Goal: Information Seeking & Learning: Find specific page/section

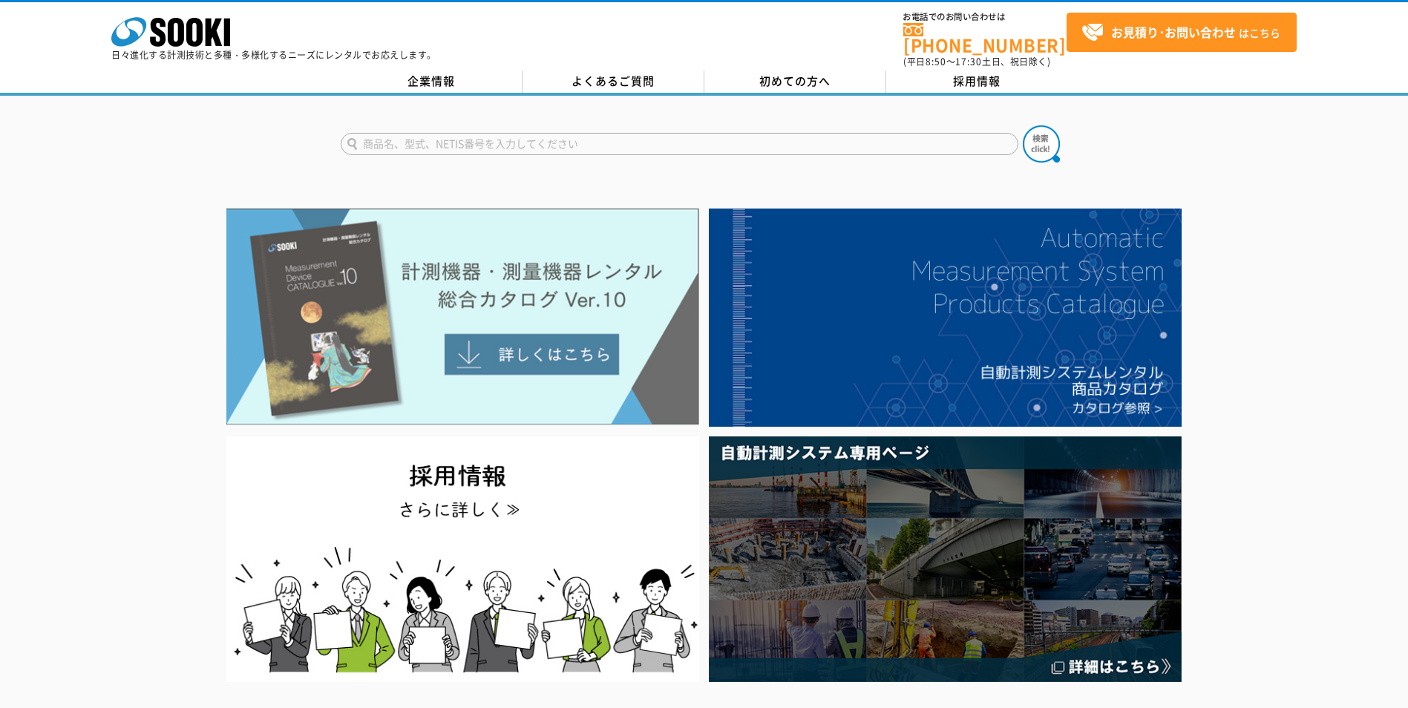
click at [523, 341] on img at bounding box center [462, 317] width 473 height 217
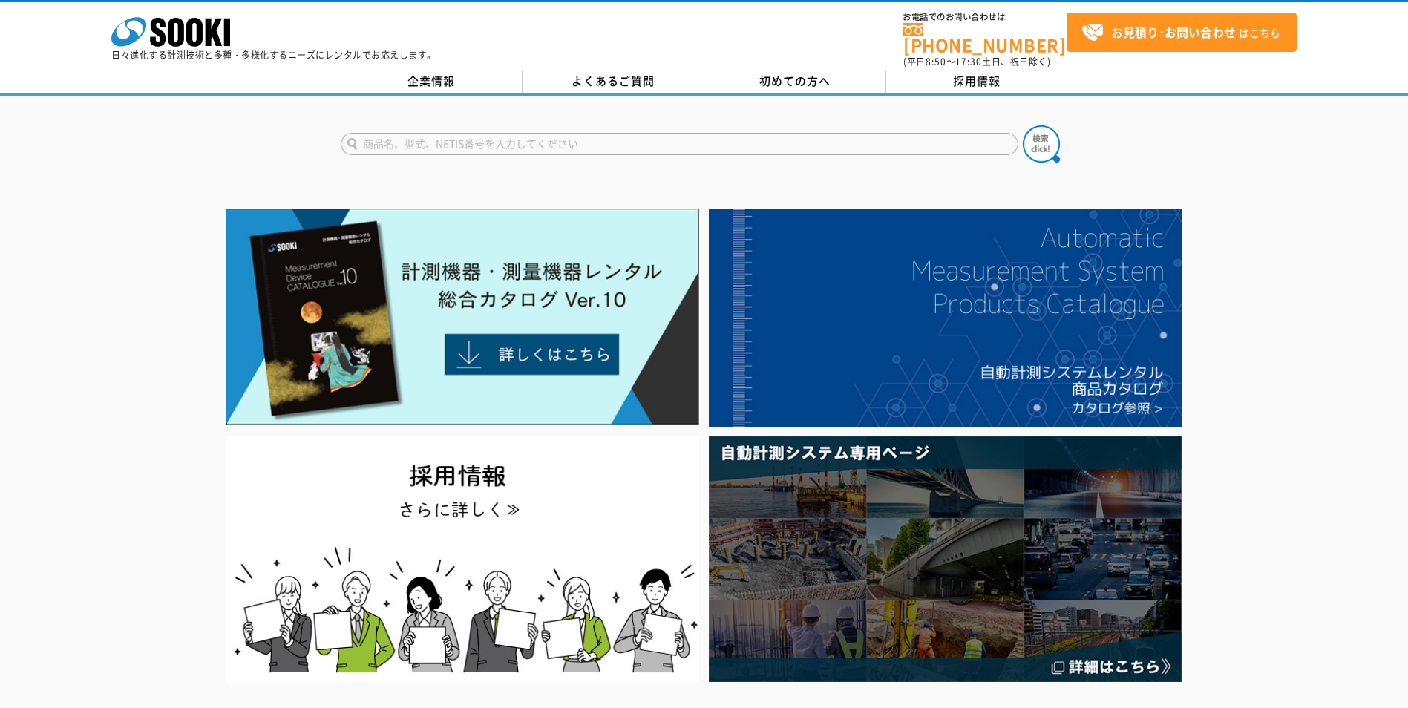
click at [624, 133] on input "text" at bounding box center [680, 144] width 678 height 22
type input "プリンター"
click at [1030, 141] on img at bounding box center [1041, 143] width 37 height 37
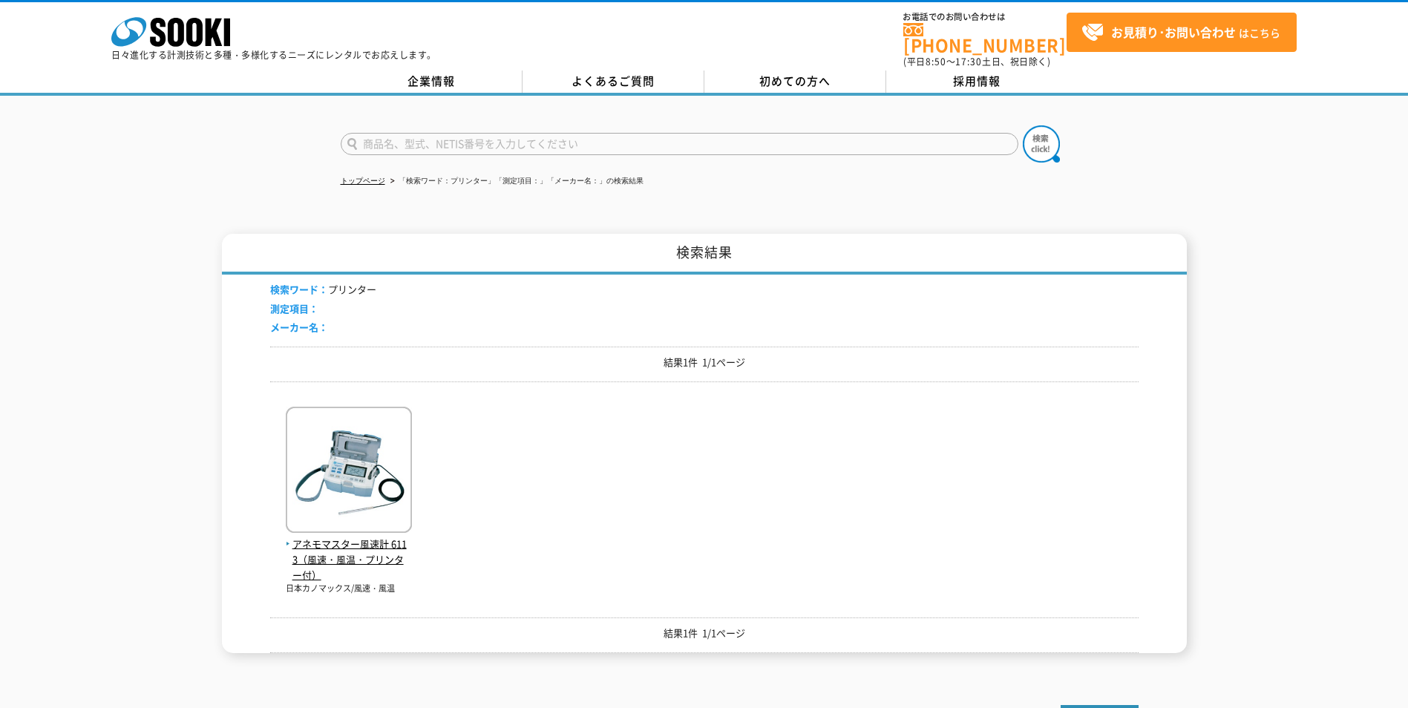
click at [468, 133] on input "text" at bounding box center [680, 144] width 678 height 22
type input "商品名、型式、NETIS番号を入力してください"
click at [505, 140] on input "text" at bounding box center [680, 144] width 678 height 22
type input "チューブ"
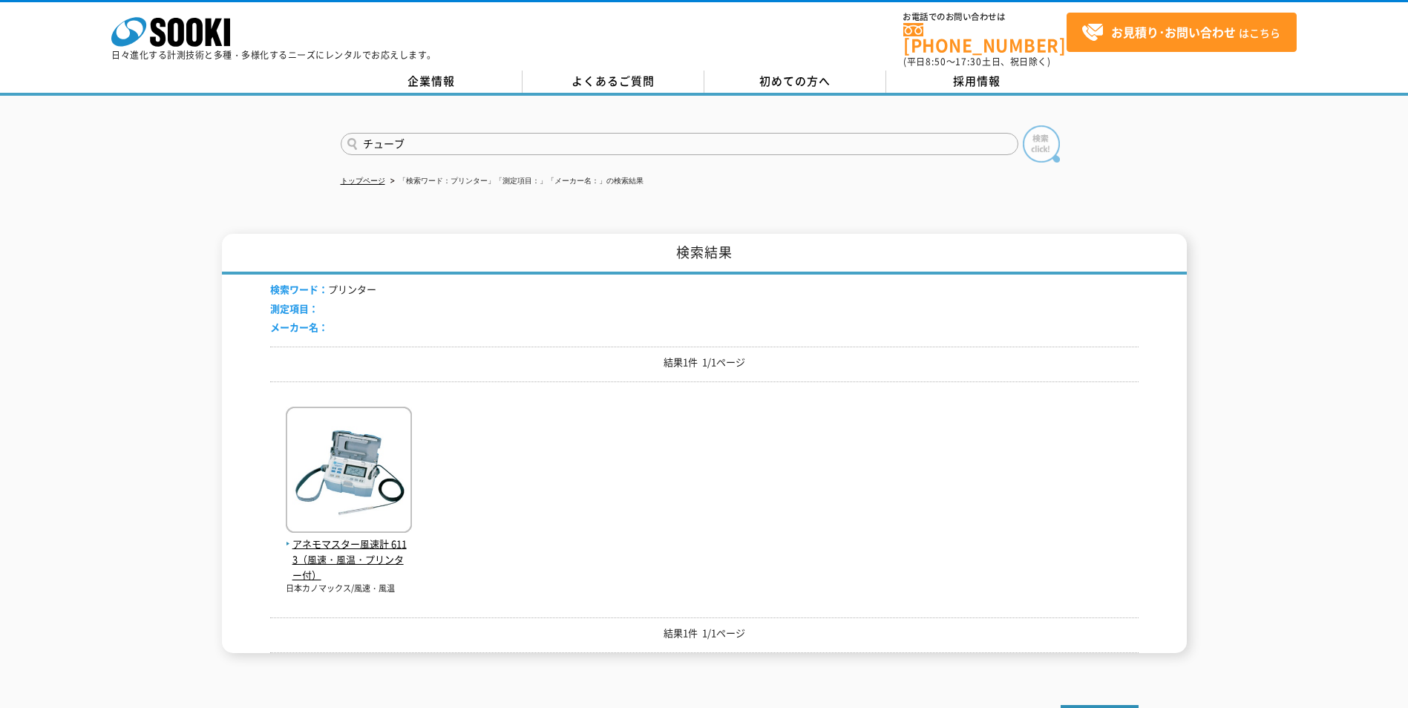
click at [1039, 137] on img at bounding box center [1041, 143] width 37 height 37
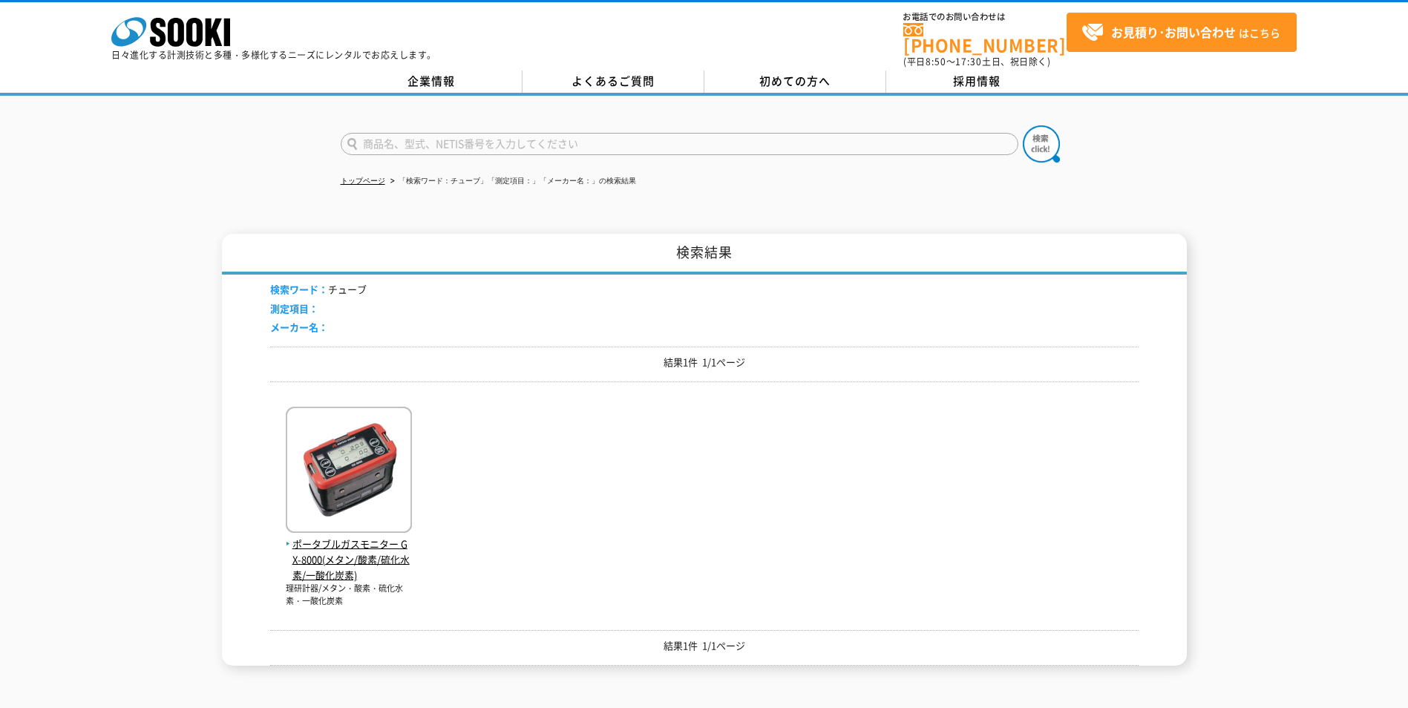
click at [462, 136] on input "text" at bounding box center [680, 144] width 678 height 22
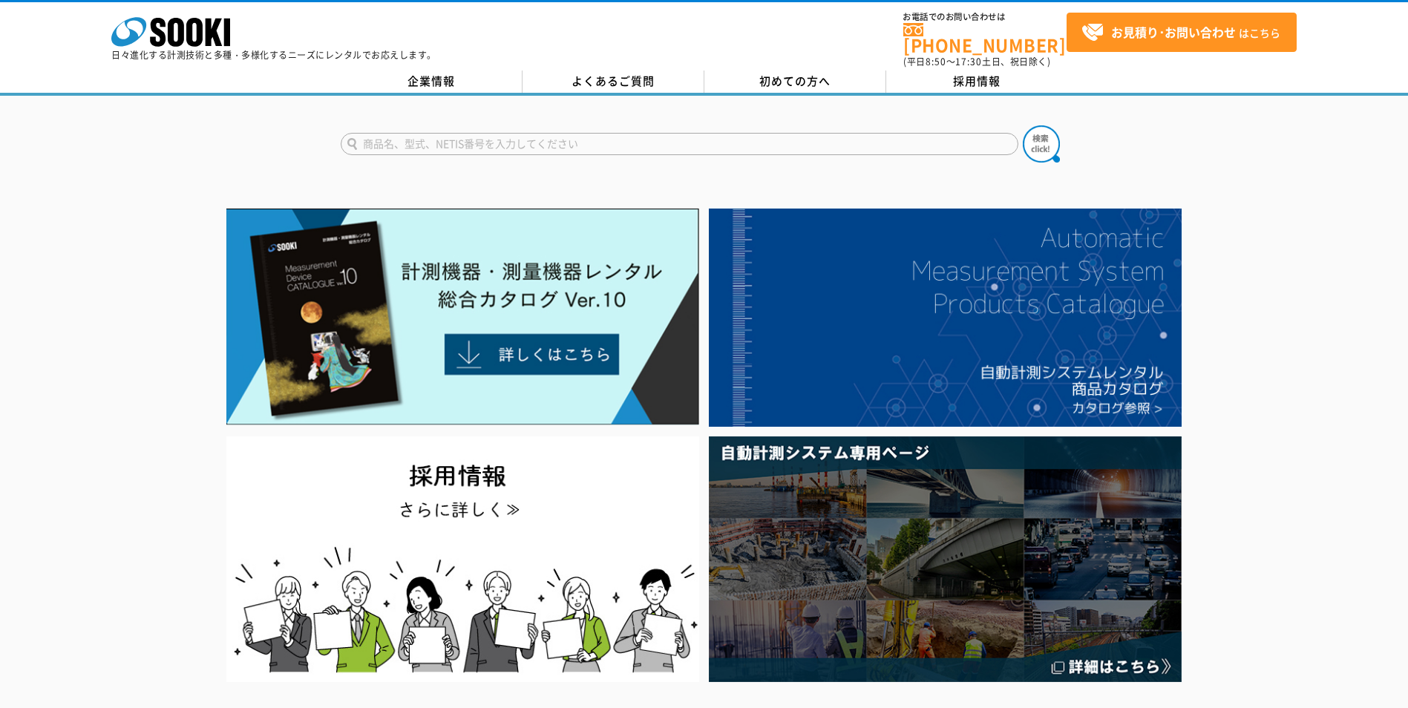
click at [546, 134] on input "text" at bounding box center [680, 144] width 678 height 22
type input "ケーブル"
click at [1032, 140] on img at bounding box center [1041, 143] width 37 height 37
